Goal: Use online tool/utility

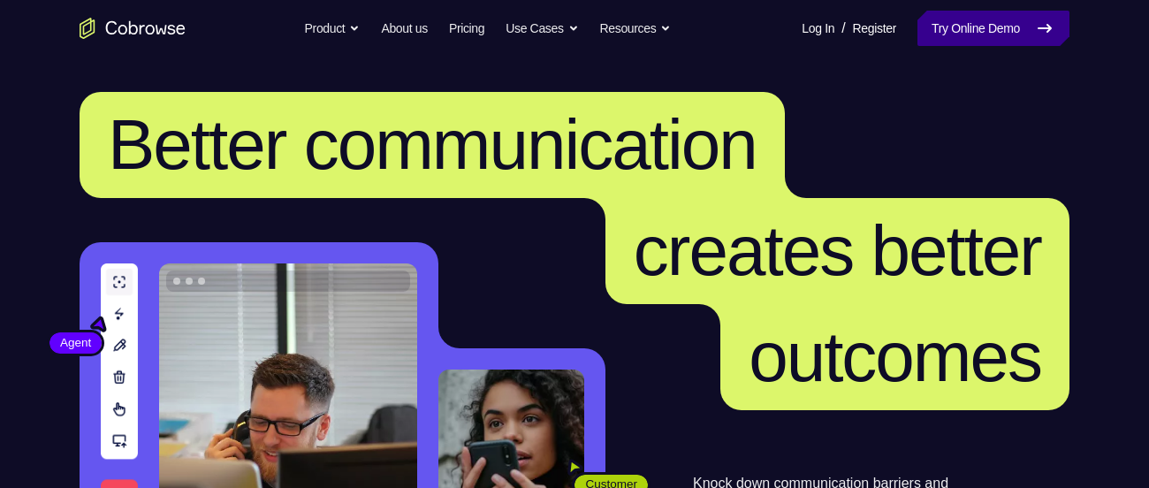
drag, startPoint x: 0, startPoint y: 0, endPoint x: 988, endPoint y: 17, distance: 988.4
click at [988, 17] on link "Try Online Demo" at bounding box center [994, 28] width 152 height 35
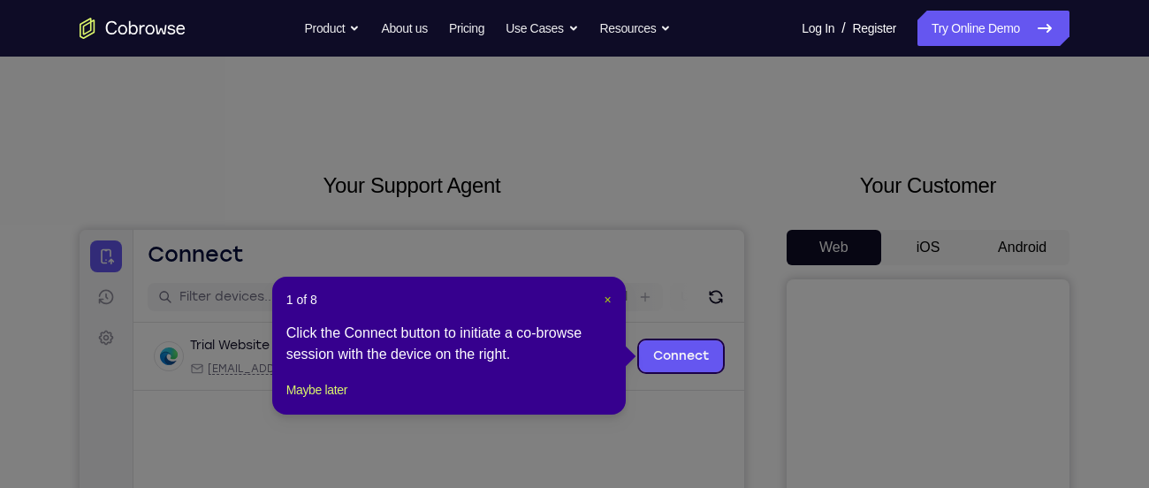
click at [605, 300] on span "×" at bounding box center [608, 300] width 7 height 14
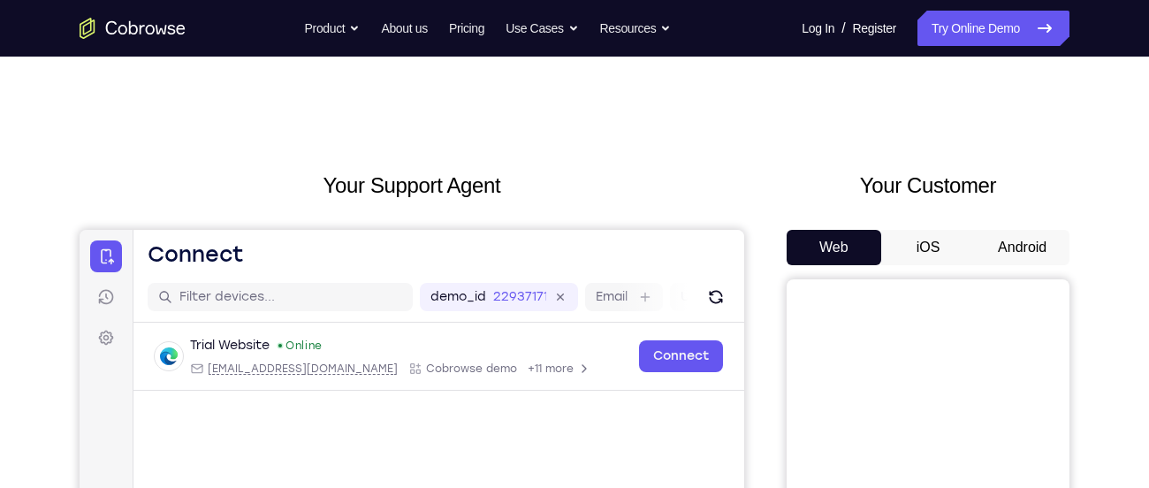
click at [1007, 252] on button "Android" at bounding box center [1022, 247] width 95 height 35
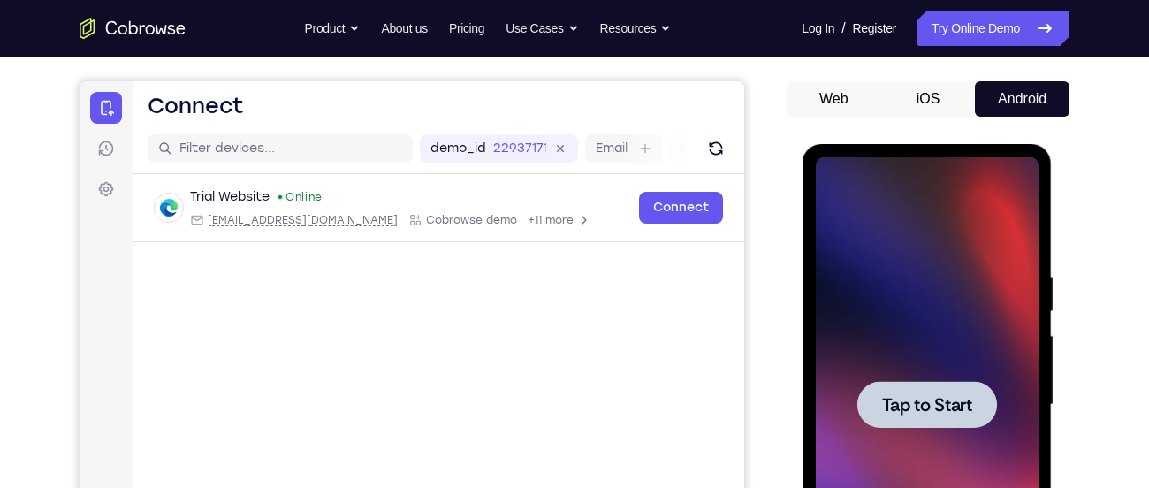
scroll to position [151, 0]
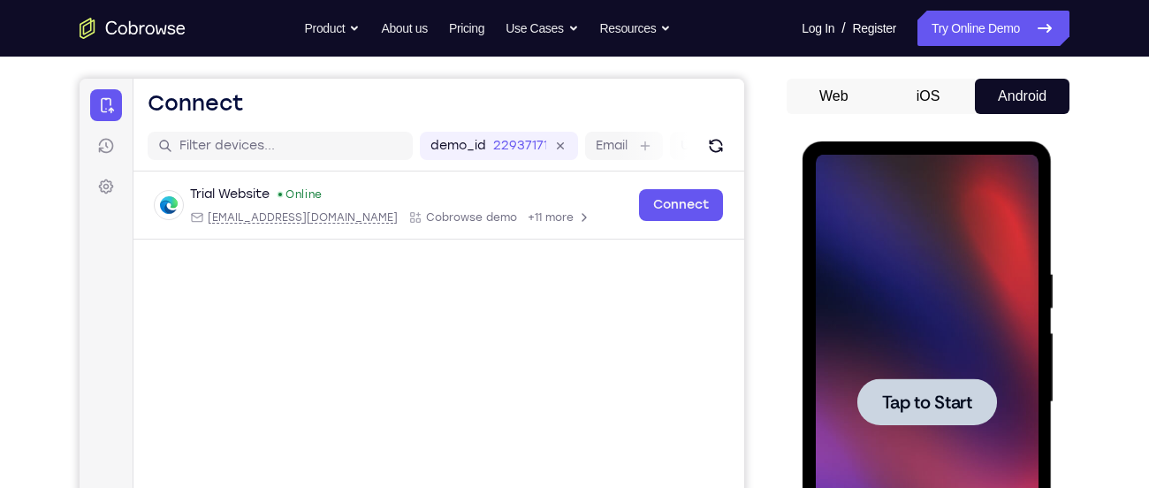
click at [936, 317] on div at bounding box center [926, 402] width 223 height 495
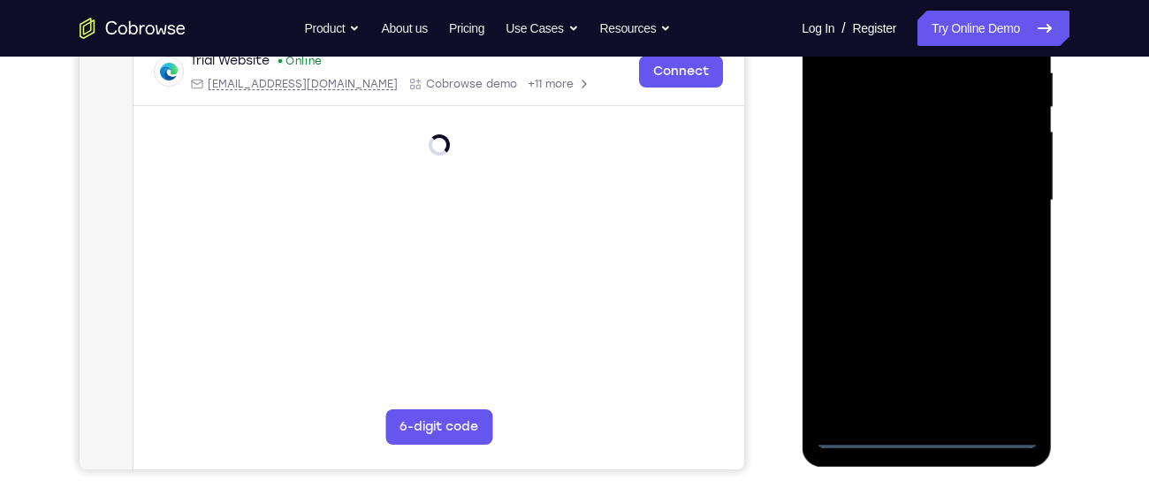
scroll to position [362, 0]
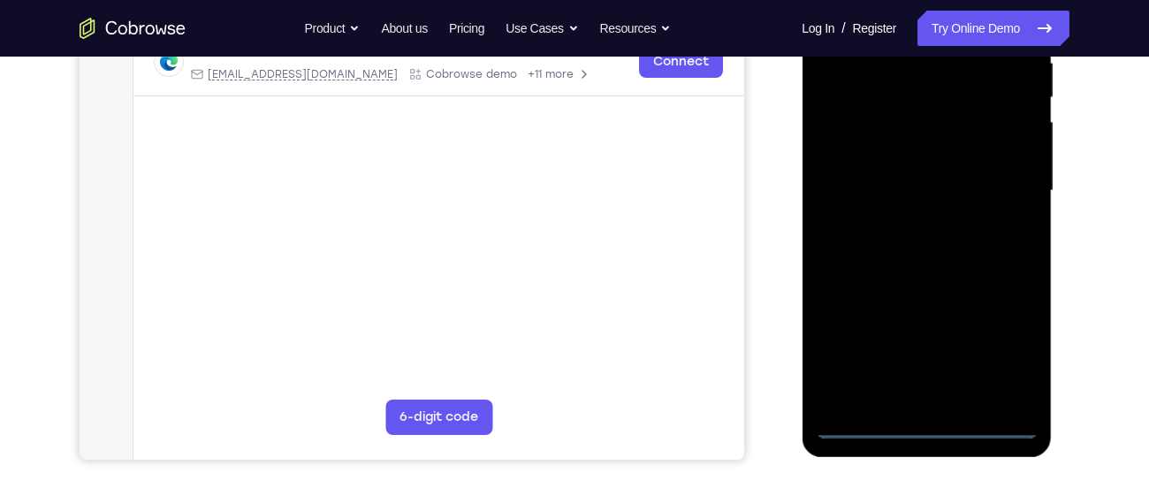
click at [925, 438] on div at bounding box center [927, 193] width 250 height 527
click at [925, 429] on div at bounding box center [926, 190] width 223 height 495
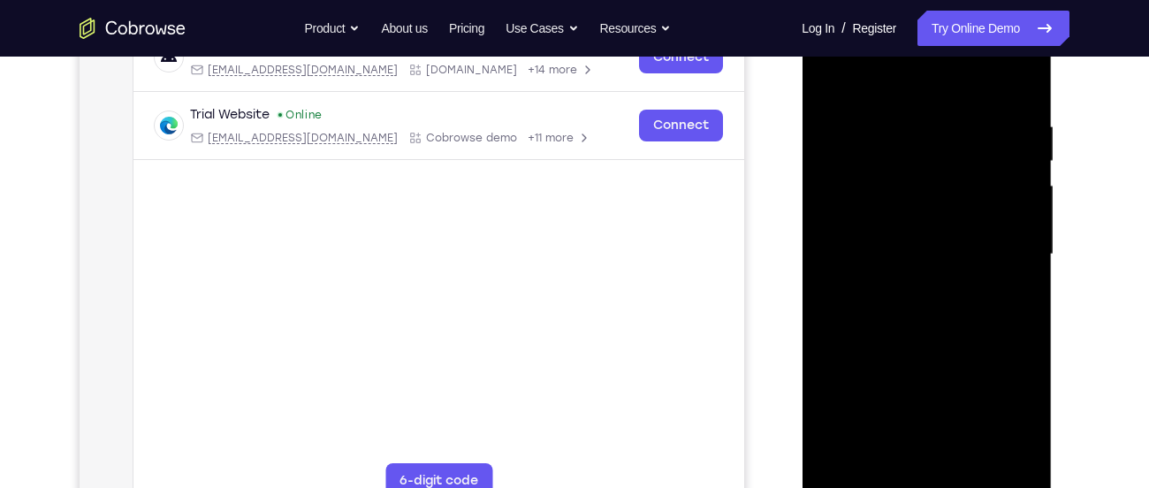
scroll to position [295, 0]
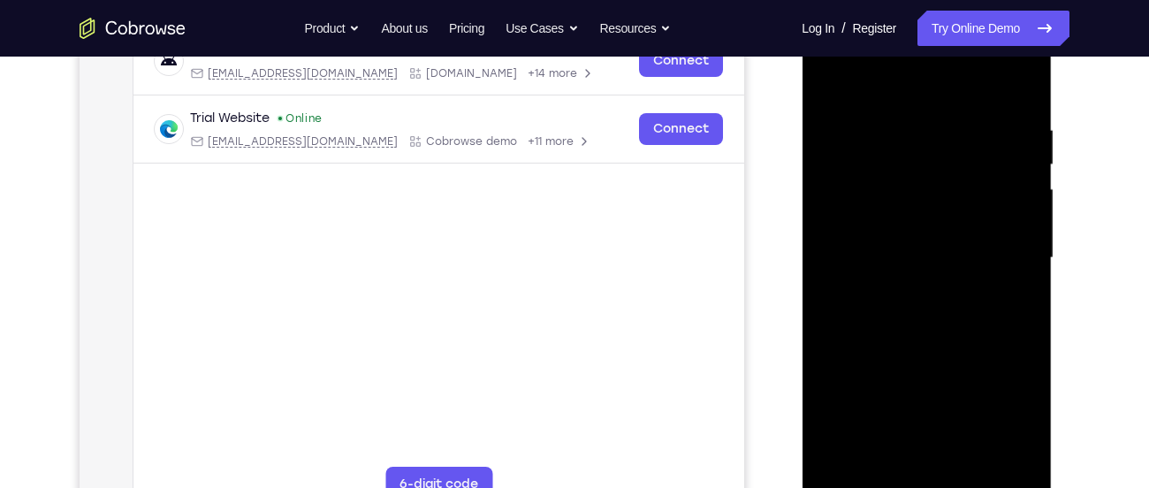
click at [1023, 418] on div at bounding box center [926, 258] width 223 height 495
click at [902, 95] on div at bounding box center [926, 258] width 223 height 495
click at [990, 245] on div at bounding box center [926, 258] width 223 height 495
click at [903, 293] on div at bounding box center [926, 258] width 223 height 495
click at [903, 245] on div at bounding box center [926, 258] width 223 height 495
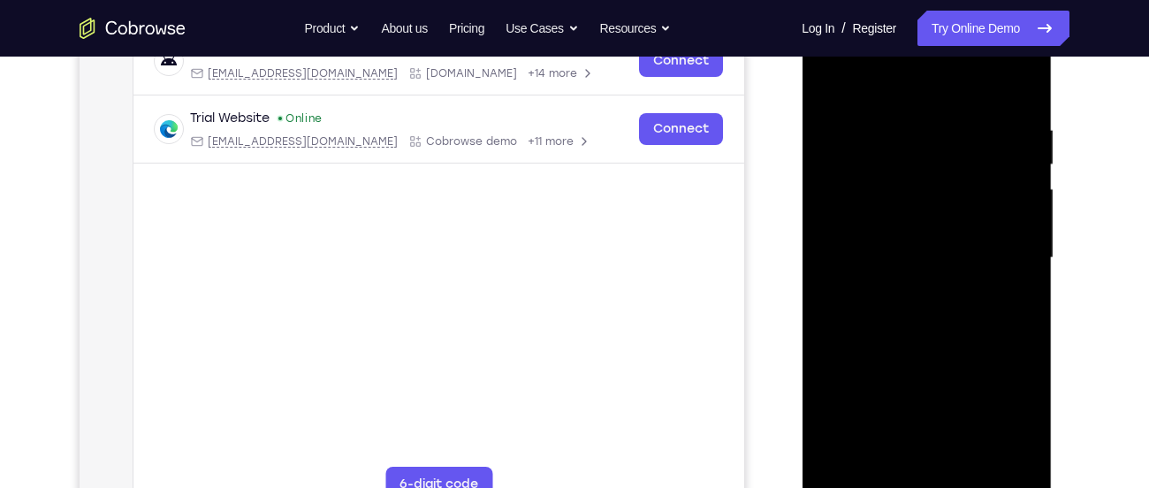
click at [891, 223] on div at bounding box center [926, 258] width 223 height 495
click at [894, 253] on div at bounding box center [926, 258] width 223 height 495
click at [948, 312] on div at bounding box center [926, 258] width 223 height 495
click at [938, 308] on div at bounding box center [926, 258] width 223 height 495
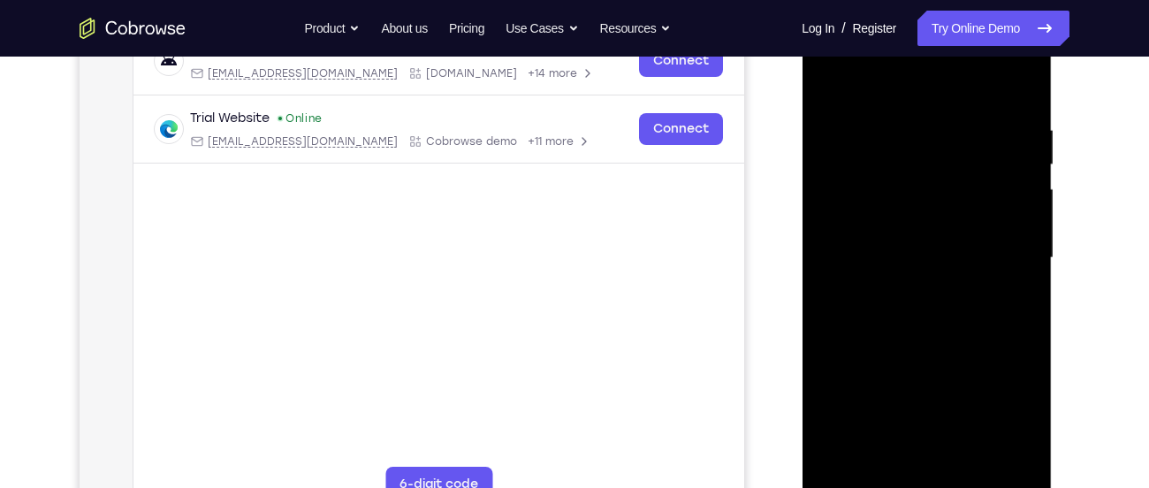
click at [926, 320] on div at bounding box center [926, 258] width 223 height 495
click at [1026, 462] on div at bounding box center [926, 258] width 223 height 495
click at [910, 115] on div at bounding box center [926, 258] width 223 height 495
